Goal: Task Accomplishment & Management: Use online tool/utility

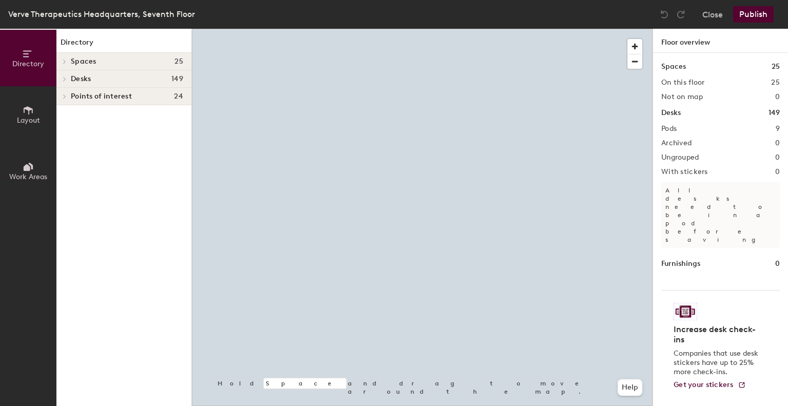
click at [468, 16] on div "Verve Therapeutics Headquarters, Seventh Floor Close Publish" at bounding box center [394, 14] width 788 height 29
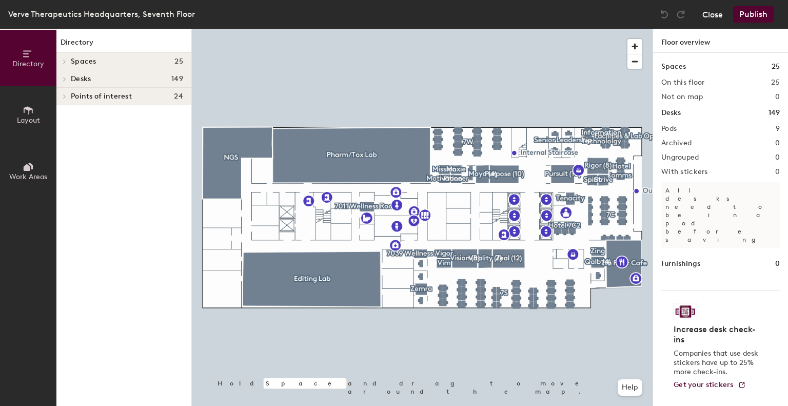
click at [713, 16] on button "Close" at bounding box center [712, 14] width 21 height 16
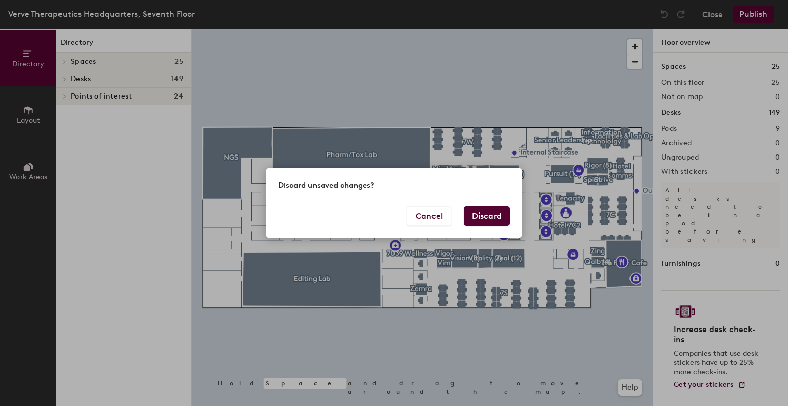
click at [486, 211] on button "Discard" at bounding box center [487, 215] width 46 height 19
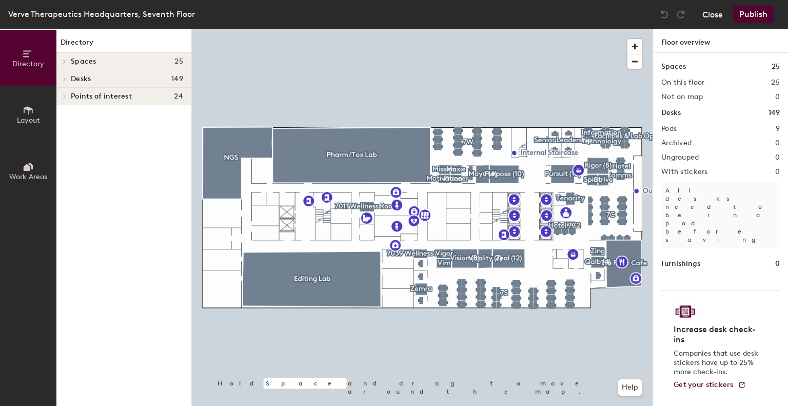
click at [712, 12] on button "Close" at bounding box center [712, 14] width 21 height 16
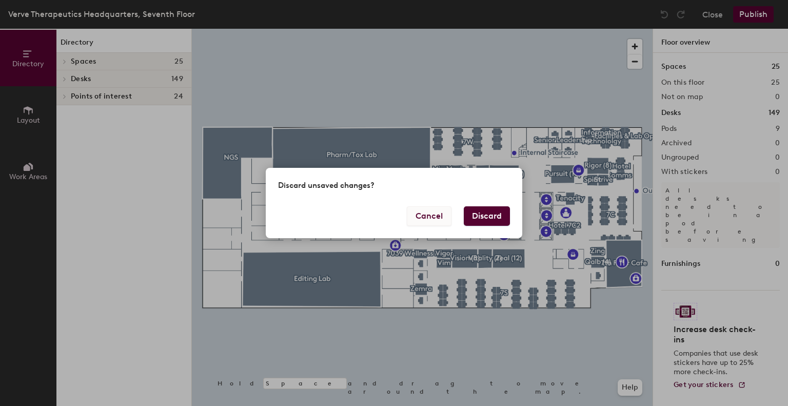
click at [441, 217] on button "Cancel" at bounding box center [429, 215] width 45 height 19
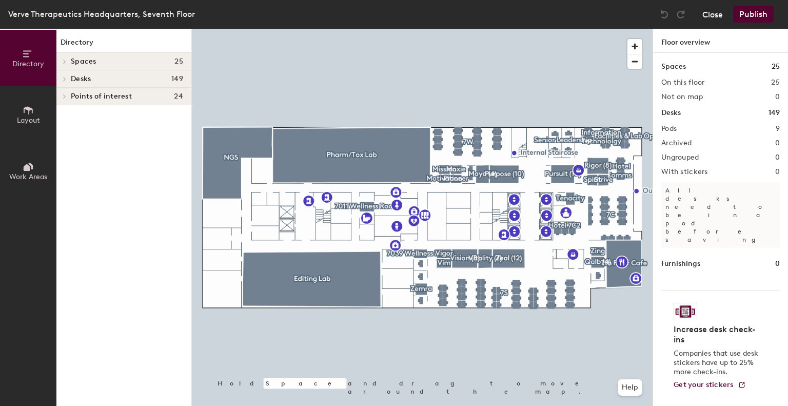
click at [713, 13] on button "Close" at bounding box center [712, 14] width 21 height 16
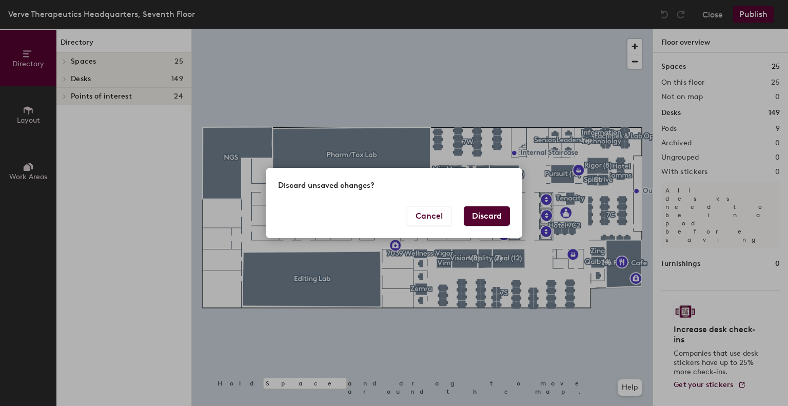
click at [483, 216] on button "Discard" at bounding box center [487, 215] width 46 height 19
